Goal: Task Accomplishment & Management: Manage account settings

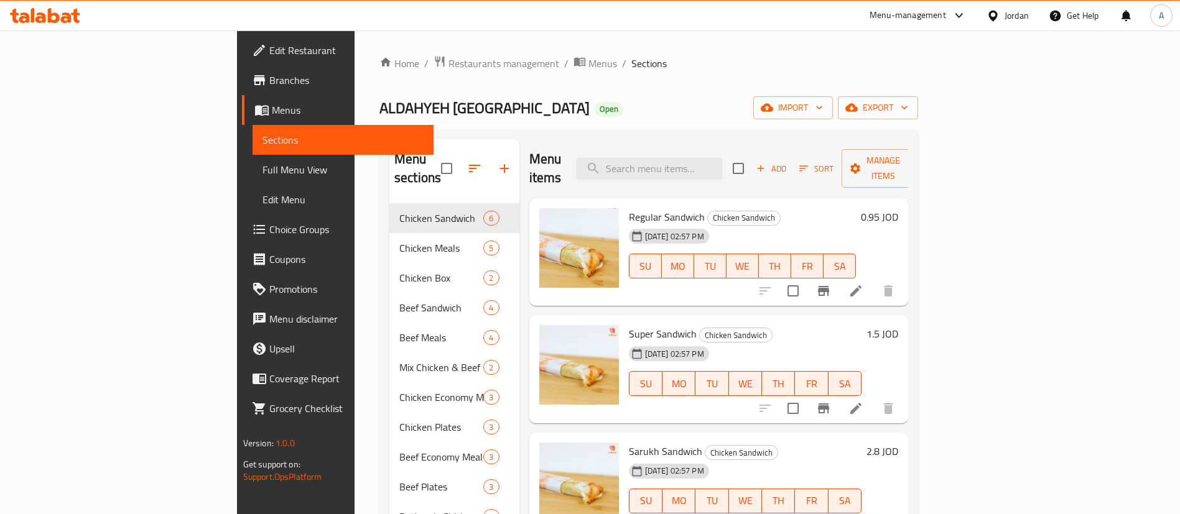
click at [863, 284] on icon at bounding box center [855, 291] width 15 height 15
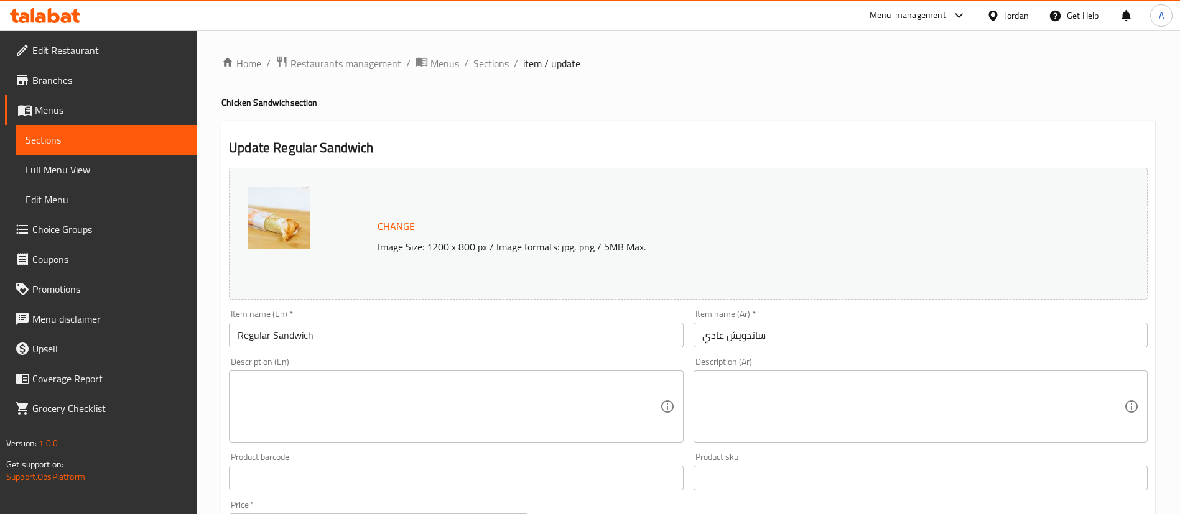
click at [399, 250] on p "Image Size: 1200 x 800 px / Image formats: jpg, png / 5MB Max." at bounding box center [702, 246] width 660 height 15
copy div "Image Size: 1200 x 800 px / Image formats: jpg, png / 5MB Max."
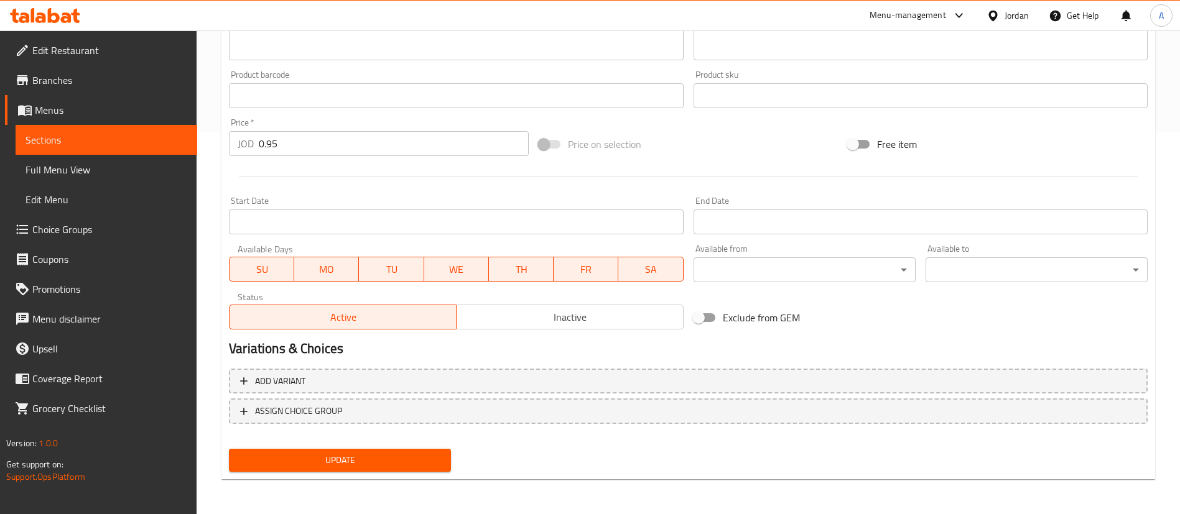
click at [389, 447] on div "Update" at bounding box center [340, 460] width 232 height 33
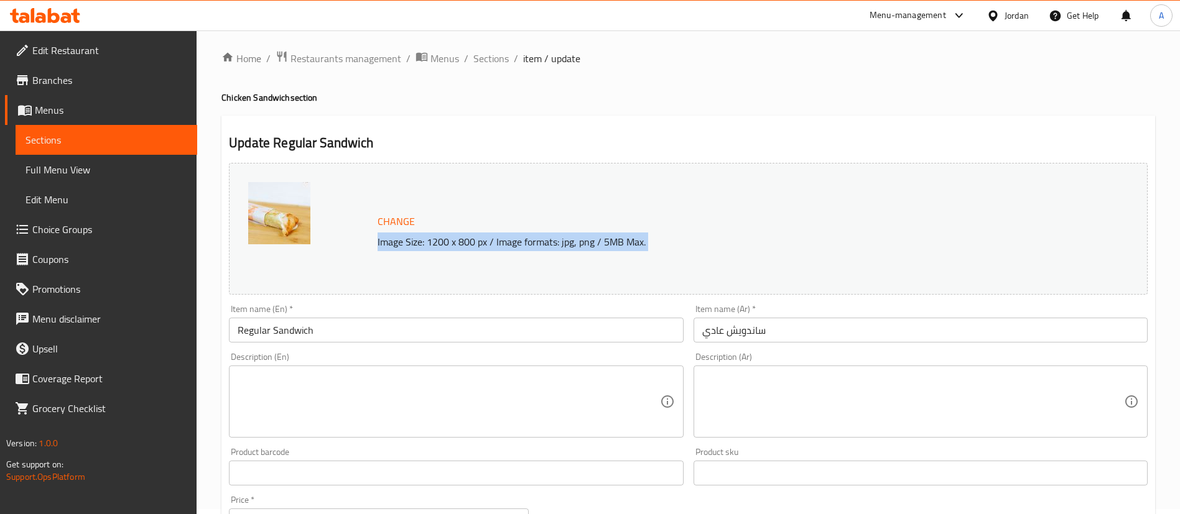
scroll to position [382, 0]
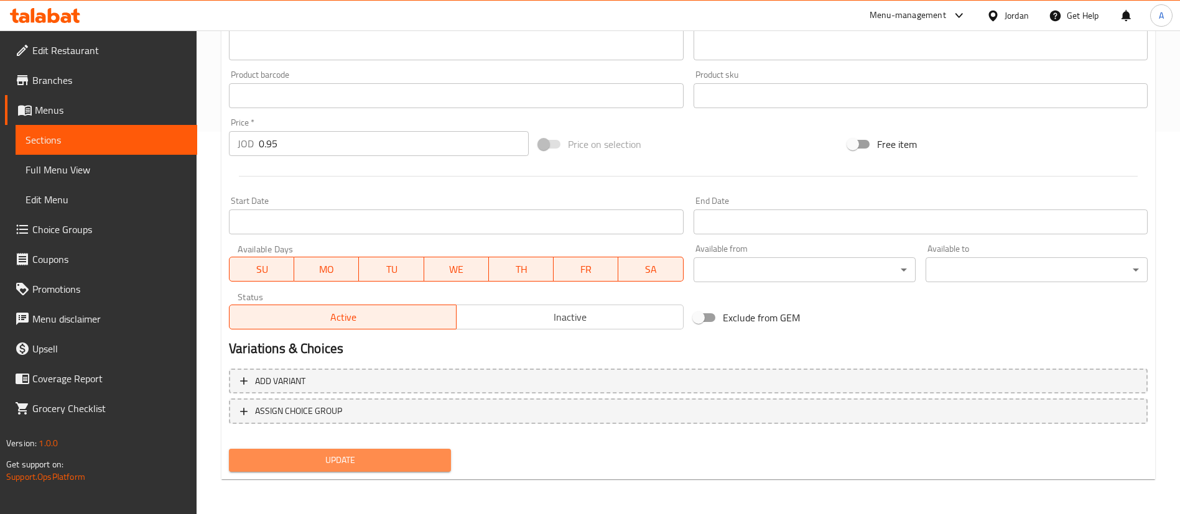
drag, startPoint x: 374, startPoint y: 463, endPoint x: 420, endPoint y: 361, distance: 111.3
click at [374, 461] on span "Update" at bounding box center [340, 461] width 202 height 16
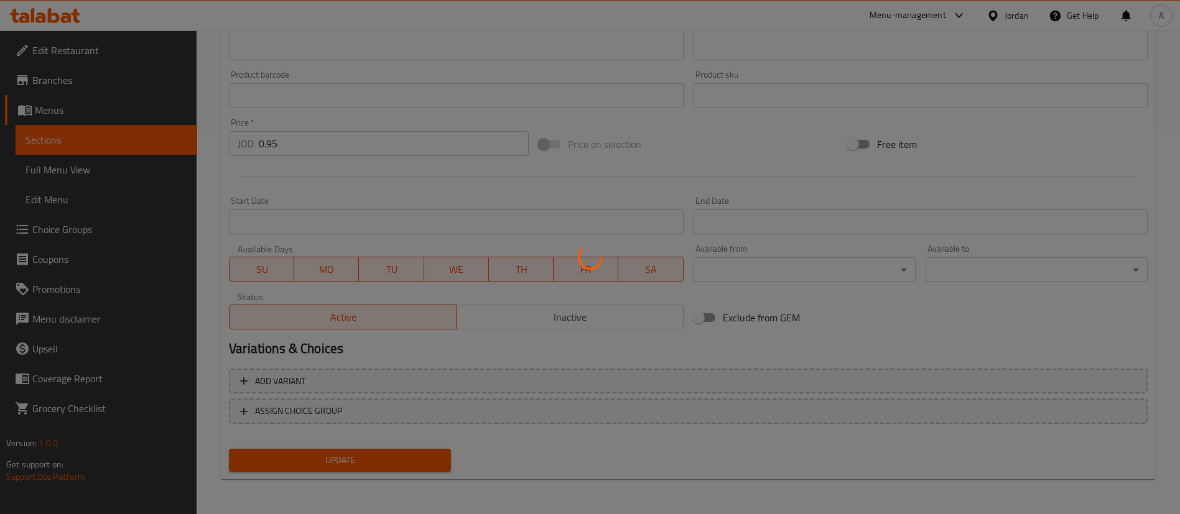
scroll to position [0, 0]
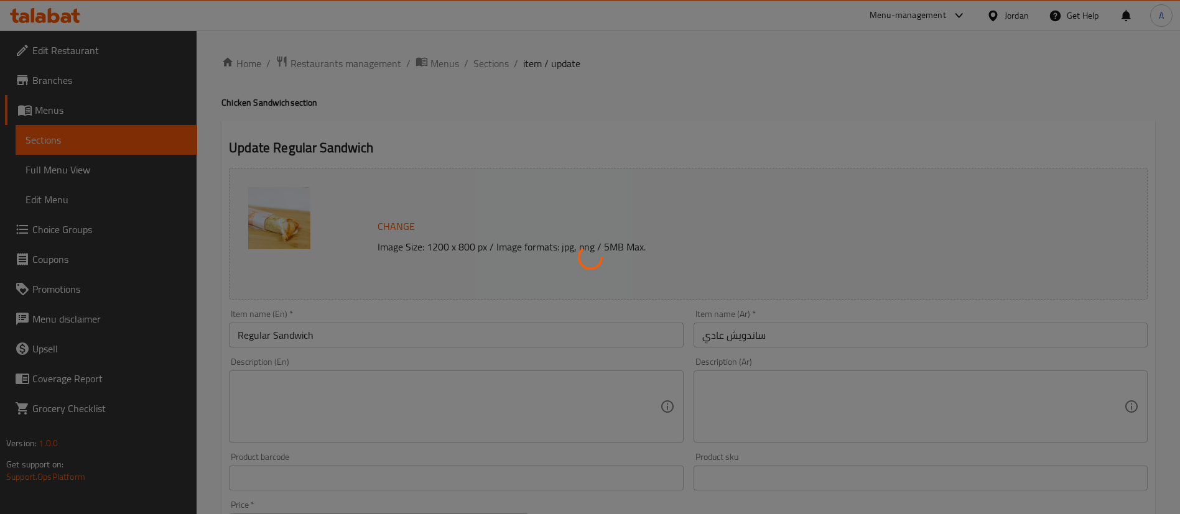
click at [481, 65] on div at bounding box center [590, 257] width 1180 height 514
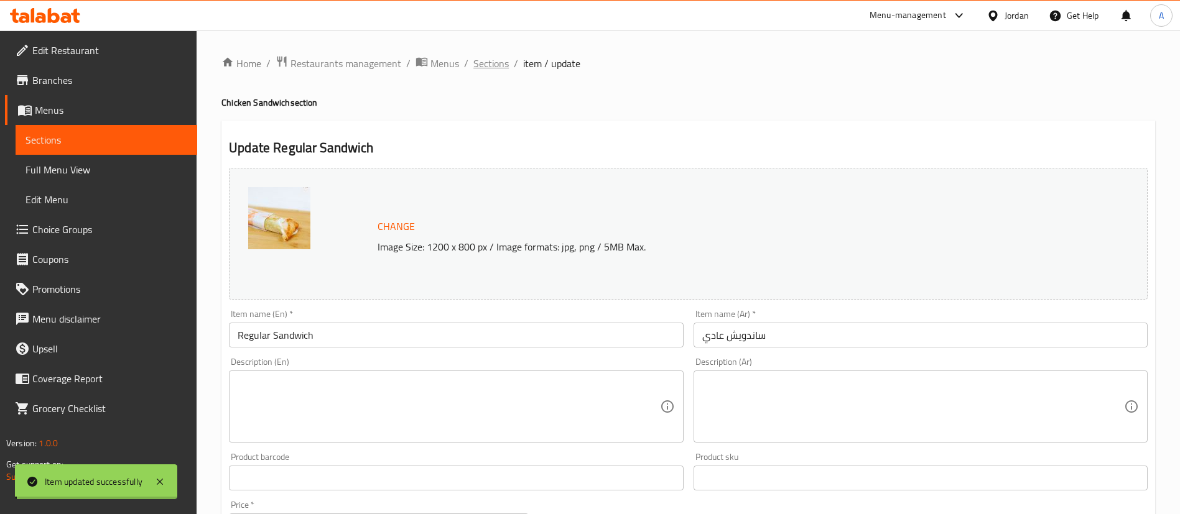
click at [481, 65] on div "Home / Restaurants management / Menus / Sections / item / update Chicken Sandwi…" at bounding box center [687, 463] width 933 height 816
click at [481, 65] on span "Sections" at bounding box center [490, 63] width 35 height 15
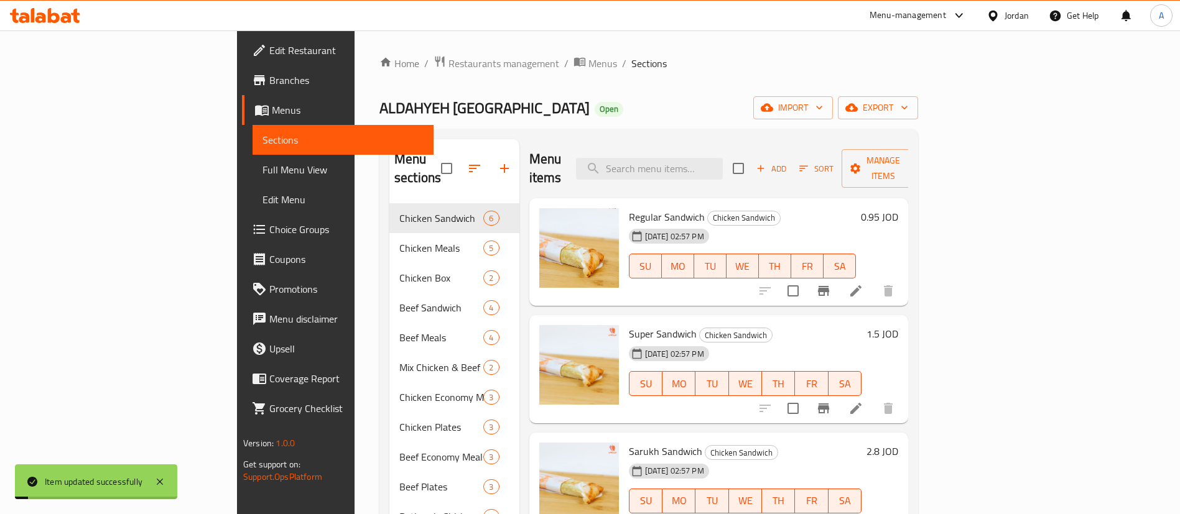
click at [11, 11] on icon at bounding box center [45, 15] width 70 height 15
